Goal: Book appointment/travel/reservation

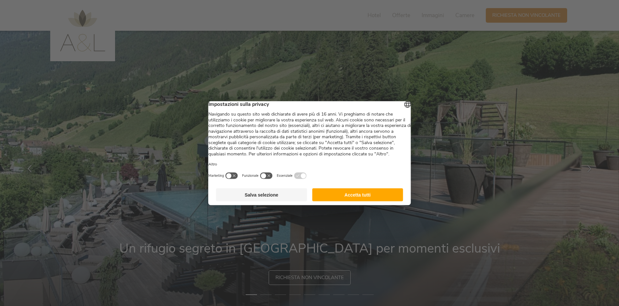
click at [359, 201] on button "Accetta tutti" at bounding box center [357, 194] width 91 height 13
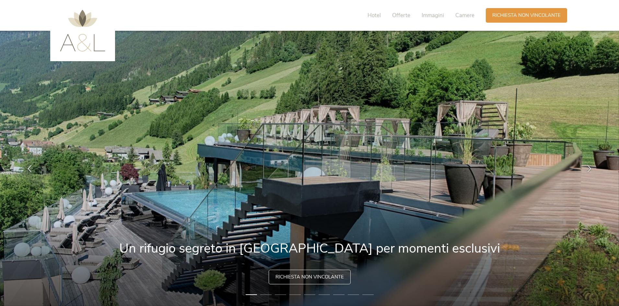
click at [304, 274] on span "Richiesta non vincolante" at bounding box center [309, 277] width 68 height 7
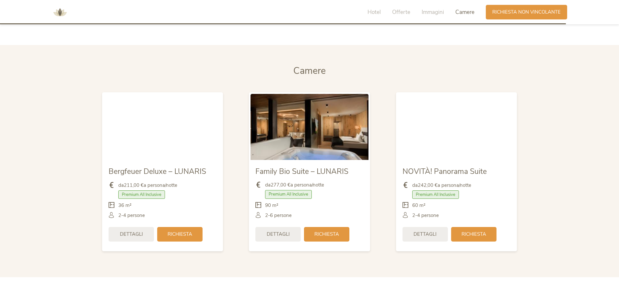
scroll to position [1952, 0]
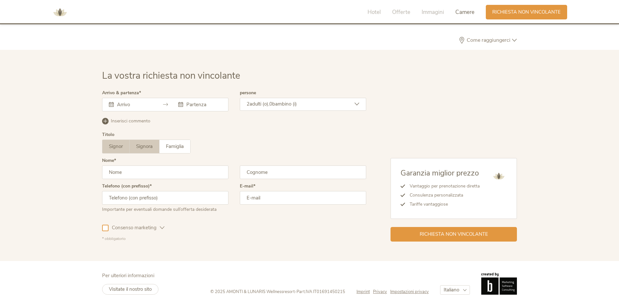
click at [137, 145] on span "Signora" at bounding box center [144, 146] width 17 height 6
click at [144, 173] on input "text" at bounding box center [165, 173] width 126 height 14
type input "m"
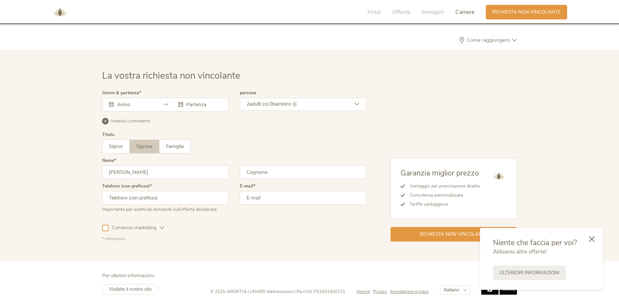
type input "Martina"
click at [273, 173] on input "text" at bounding box center [303, 173] width 126 height 14
click at [247, 172] on input "tiozzo brasiola" at bounding box center [303, 173] width 126 height 14
type input "Tiozzo Brasiola"
click at [148, 197] on input "text" at bounding box center [165, 198] width 126 height 14
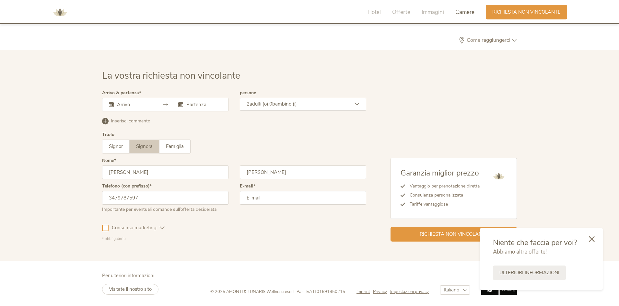
type input "3479787597"
click at [255, 201] on input "email" at bounding box center [303, 198] width 126 height 14
type input "tiozzomartina.b@icloud.com"
drag, startPoint x: 264, startPoint y: 171, endPoint x: 275, endPoint y: 163, distance: 13.9
click at [273, 164] on form "Arrivo & partenza Agosto 2025 Lun Mar Mer Gio Ven Sab Dom 28 29 30 31 1 2 3 4 5…" at bounding box center [234, 166] width 264 height 151
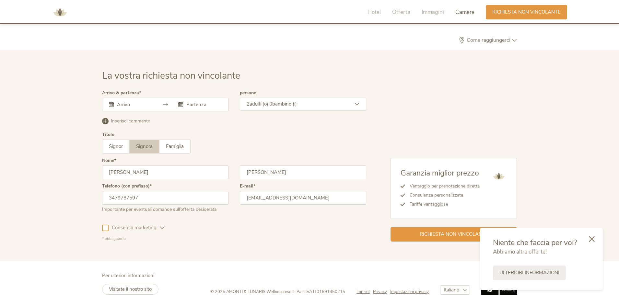
drag, startPoint x: 301, startPoint y: 149, endPoint x: 279, endPoint y: 146, distance: 21.9
click at [300, 149] on div "Signor Signora Famiglia Signor Signora Famiglia" at bounding box center [234, 147] width 264 height 14
click at [106, 227] on div at bounding box center [105, 228] width 6 height 6
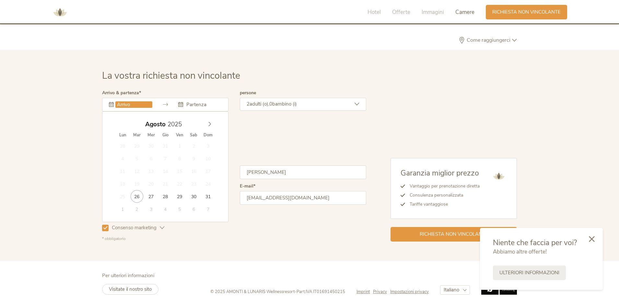
click at [119, 101] on input "text" at bounding box center [133, 104] width 37 height 6
click at [210, 124] on icon at bounding box center [209, 124] width 5 height 5
click at [209, 125] on icon at bounding box center [209, 124] width 5 height 5
click at [208, 125] on icon at bounding box center [209, 124] width 5 height 5
click at [206, 126] on span at bounding box center [209, 122] width 11 height 9
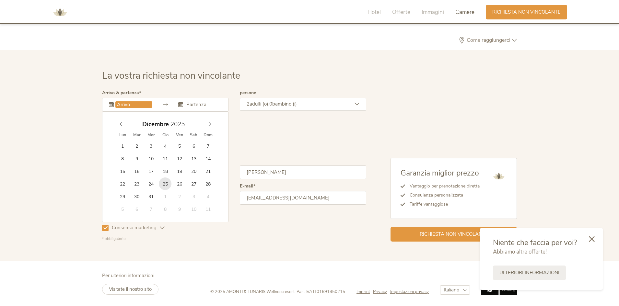
type input "25.12.2025"
type input "28.12.2025"
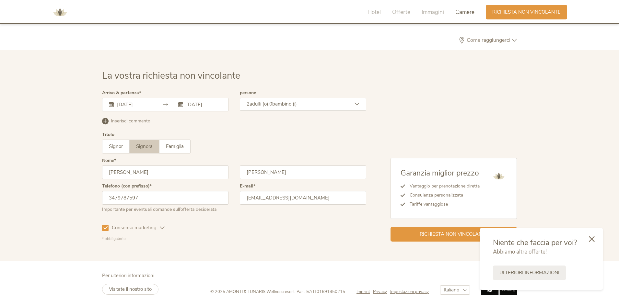
click at [396, 226] on div "Garanzia miglior prezzo Vantaggio per prenotazione diretta Consulenza personali…" at bounding box center [453, 200] width 126 height 84
click at [405, 240] on div "Richiesta non vincolante" at bounding box center [453, 233] width 126 height 15
